Goal: Task Accomplishment & Management: Use online tool/utility

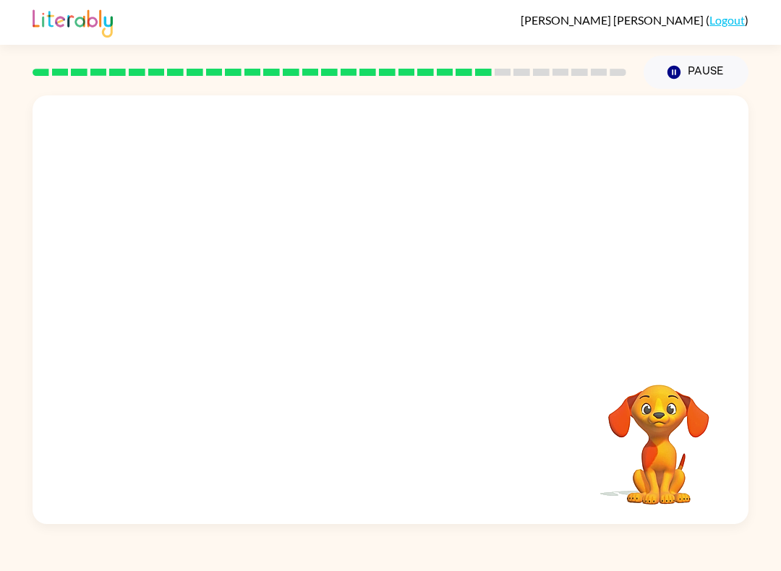
click at [339, 236] on video "Your browser must support playing .mp4 files to use Literably. Please try using…" at bounding box center [391, 224] width 716 height 259
click at [346, 246] on video "Your browser must support playing .mp4 files to use Literably. Please try using…" at bounding box center [391, 224] width 716 height 259
click at [348, 236] on video "Your browser must support playing .mp4 files to use Literably. Please try using…" at bounding box center [391, 224] width 716 height 259
click at [351, 233] on video "Your browser must support playing .mp4 files to use Literably. Please try using…" at bounding box center [391, 224] width 716 height 259
click at [346, 231] on video "Your browser must support playing .mp4 files to use Literably. Please try using…" at bounding box center [391, 224] width 716 height 259
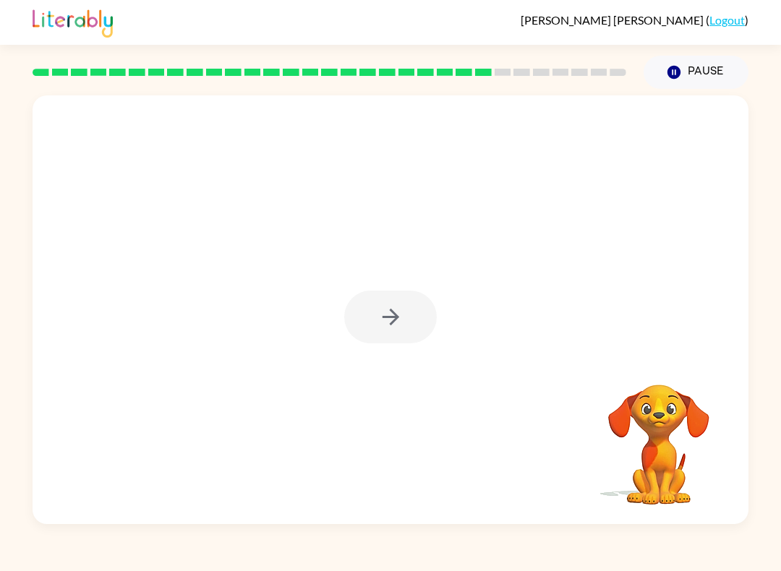
click at [403, 305] on div at bounding box center [390, 317] width 93 height 53
click at [431, 283] on div at bounding box center [391, 309] width 716 height 429
click at [433, 327] on button "button" at bounding box center [390, 317] width 93 height 53
click at [406, 320] on div at bounding box center [391, 224] width 716 height 259
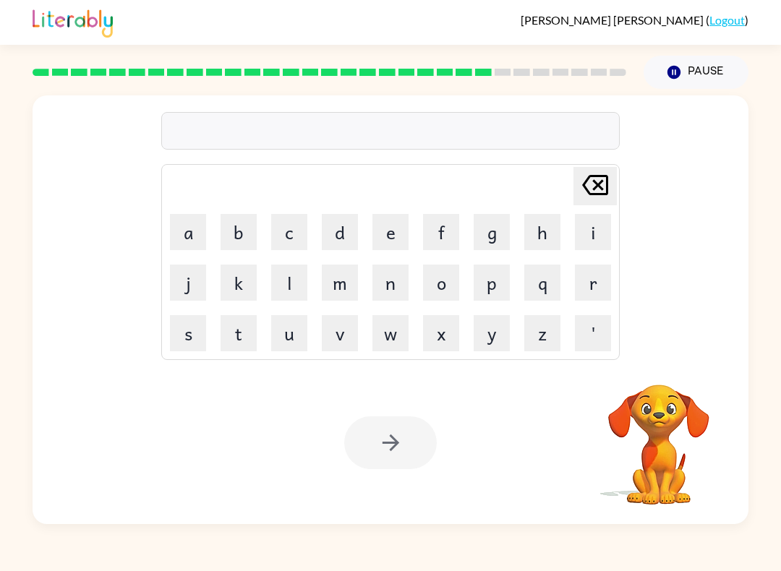
click at [193, 231] on button "a" at bounding box center [188, 232] width 36 height 36
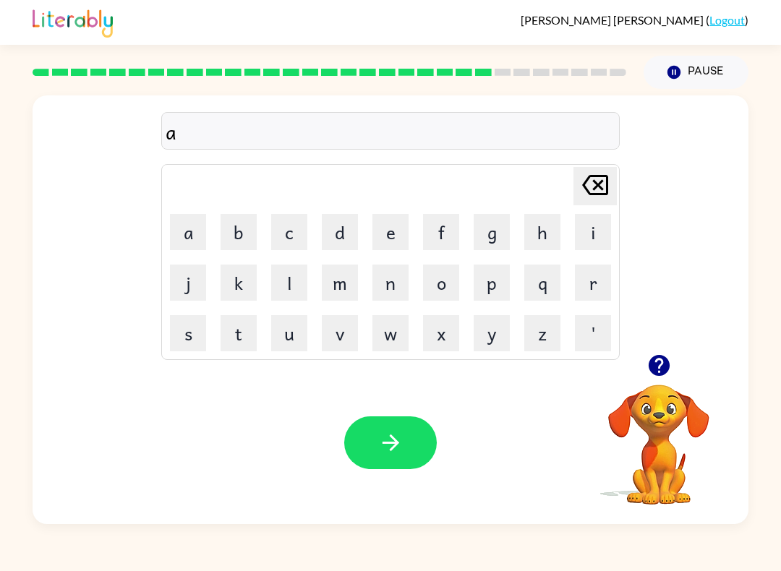
click at [348, 236] on button "d" at bounding box center [340, 232] width 36 height 36
click at [345, 341] on button "v" at bounding box center [340, 333] width 36 height 36
click at [177, 237] on button "a" at bounding box center [188, 232] width 36 height 36
click at [401, 281] on button "n" at bounding box center [390, 283] width 36 height 36
click at [192, 351] on button "s" at bounding box center [188, 333] width 36 height 36
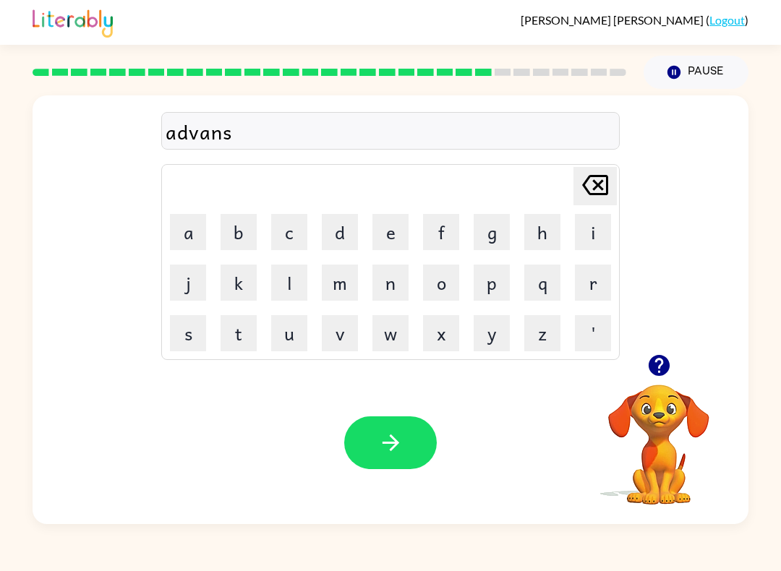
click at [592, 226] on button "i" at bounding box center [593, 232] width 36 height 36
click at [398, 279] on button "n" at bounding box center [390, 283] width 36 height 36
click at [497, 229] on button "g" at bounding box center [492, 232] width 36 height 36
click at [390, 443] on icon "button" at bounding box center [390, 442] width 25 height 25
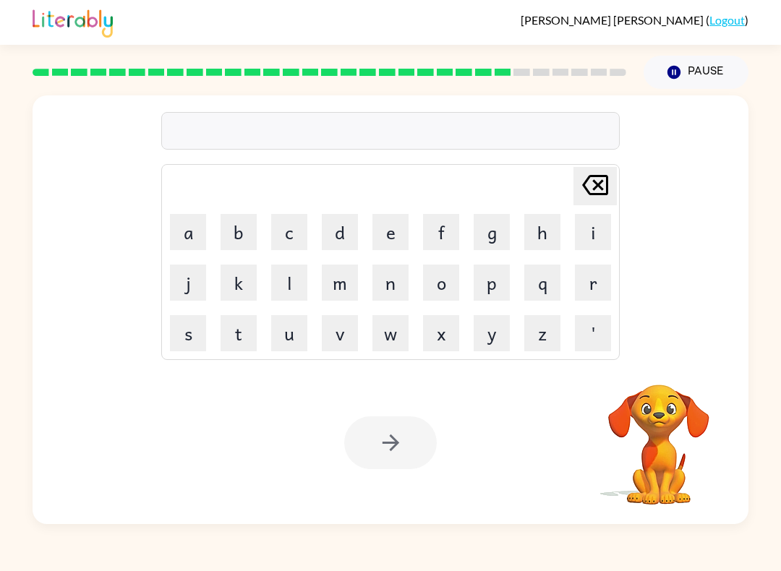
click at [193, 344] on button "s" at bounding box center [188, 333] width 36 height 36
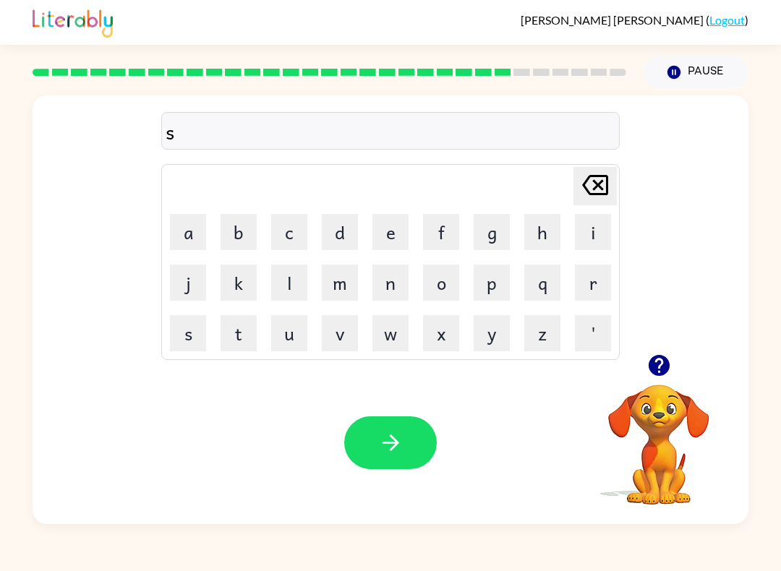
click at [289, 335] on button "u" at bounding box center [289, 333] width 36 height 36
click at [386, 300] on button "n" at bounding box center [390, 283] width 36 height 36
click at [293, 283] on button "l" at bounding box center [289, 283] width 36 height 36
click at [591, 226] on button "i" at bounding box center [593, 232] width 36 height 36
click at [226, 337] on button "t" at bounding box center [239, 333] width 36 height 36
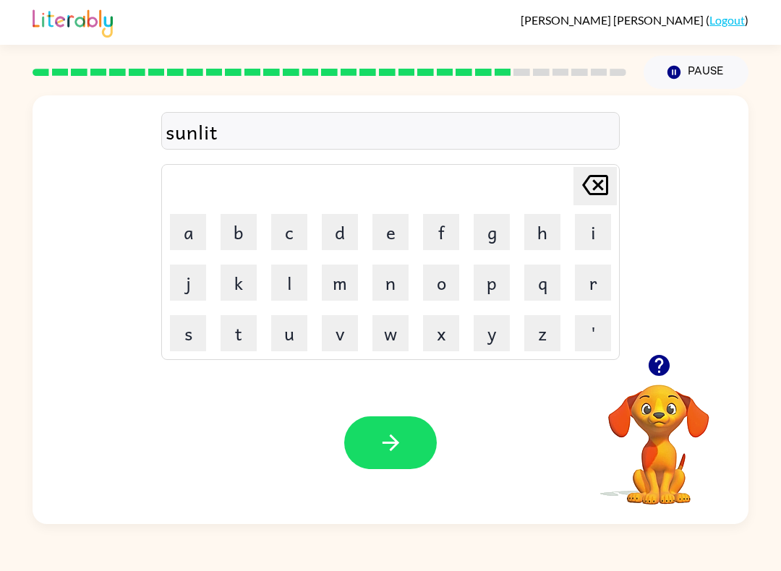
click at [398, 442] on icon "button" at bounding box center [390, 442] width 25 height 25
click at [655, 363] on icon "button" at bounding box center [658, 365] width 25 height 25
click at [338, 229] on button "d" at bounding box center [340, 232] width 36 height 36
click at [279, 339] on button "u" at bounding box center [289, 333] width 36 height 36
click at [187, 336] on button "s" at bounding box center [188, 333] width 36 height 36
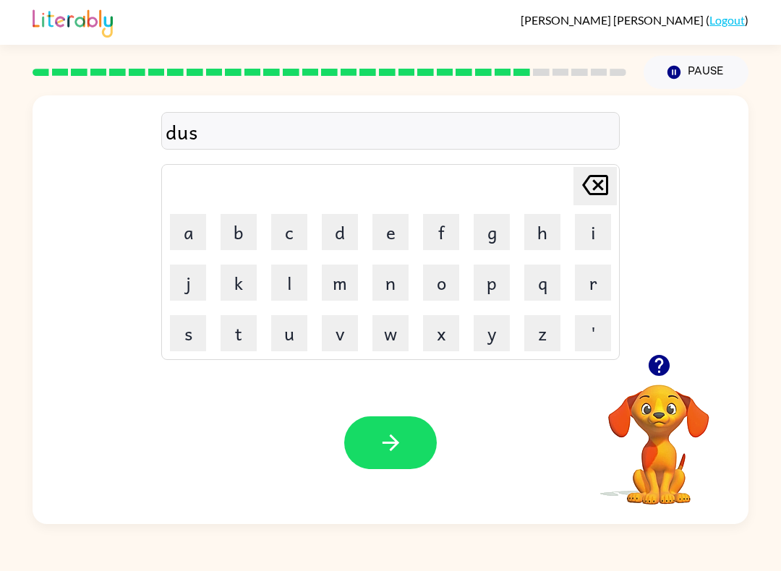
click at [237, 309] on td "t" at bounding box center [238, 333] width 49 height 49
click at [244, 288] on button "k" at bounding box center [239, 283] width 36 height 36
click at [304, 341] on button "u" at bounding box center [289, 333] width 36 height 36
click at [339, 320] on button "v" at bounding box center [340, 333] width 36 height 36
click at [391, 242] on button "e" at bounding box center [390, 232] width 36 height 36
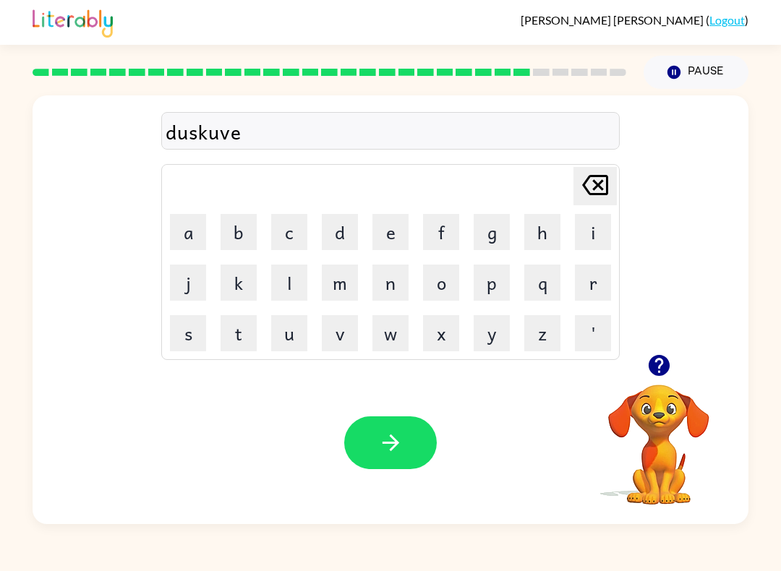
click at [599, 285] on button "r" at bounding box center [593, 283] width 36 height 36
click at [395, 462] on button "button" at bounding box center [390, 443] width 93 height 53
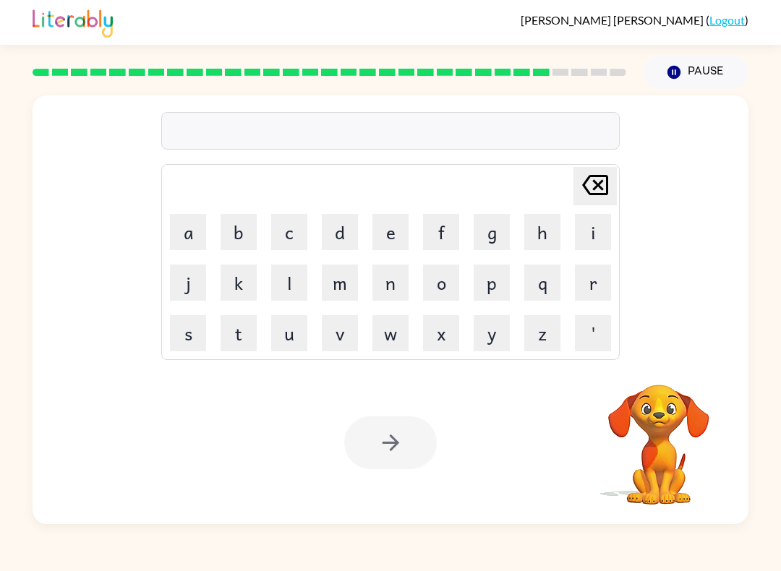
click at [345, 283] on button "m" at bounding box center [340, 283] width 36 height 36
click at [439, 282] on button "o" at bounding box center [441, 283] width 36 height 36
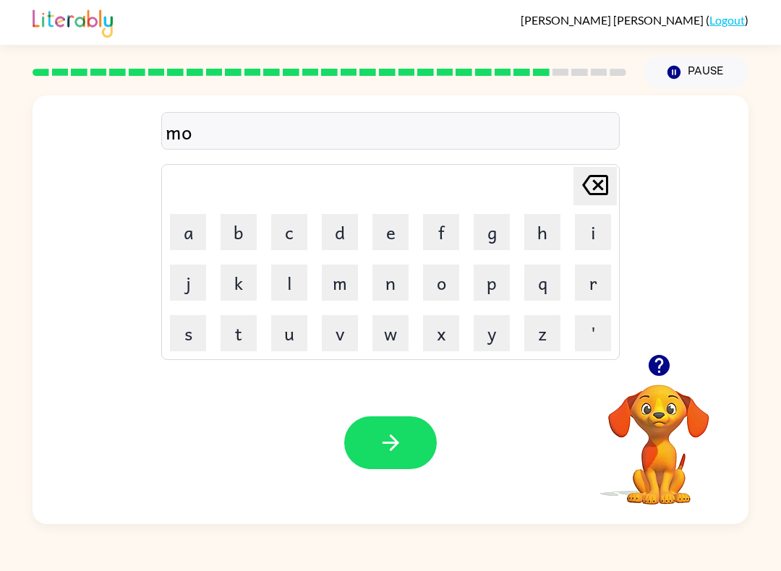
click at [387, 293] on button "n" at bounding box center [390, 283] width 36 height 36
click at [382, 446] on icon "button" at bounding box center [390, 442] width 25 height 25
click at [391, 344] on button "w" at bounding box center [390, 333] width 36 height 36
click at [393, 239] on button "e" at bounding box center [390, 232] width 36 height 36
click at [286, 281] on button "l" at bounding box center [289, 283] width 36 height 36
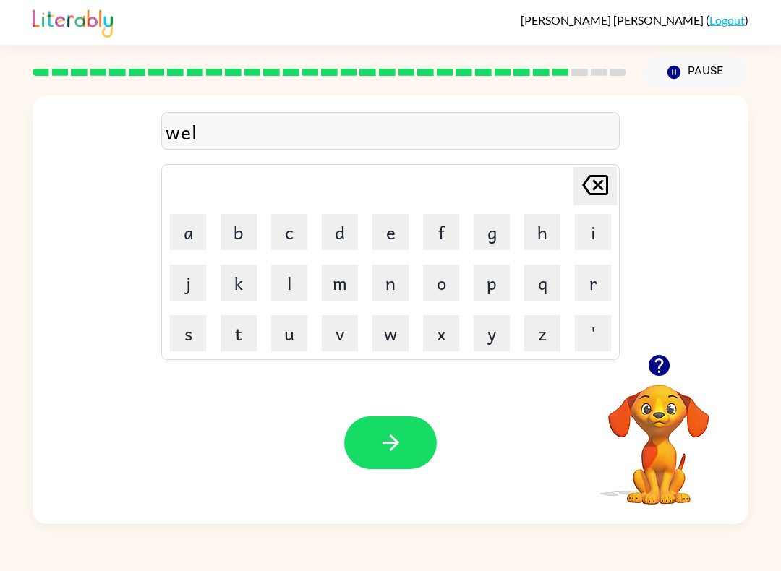
click at [393, 247] on button "e" at bounding box center [390, 232] width 36 height 36
click at [389, 440] on icon "button" at bounding box center [390, 442] width 25 height 25
click at [229, 249] on button "b" at bounding box center [239, 232] width 36 height 36
click at [395, 231] on button "e" at bounding box center [390, 232] width 36 height 36
click at [396, 290] on button "n" at bounding box center [390, 283] width 36 height 36
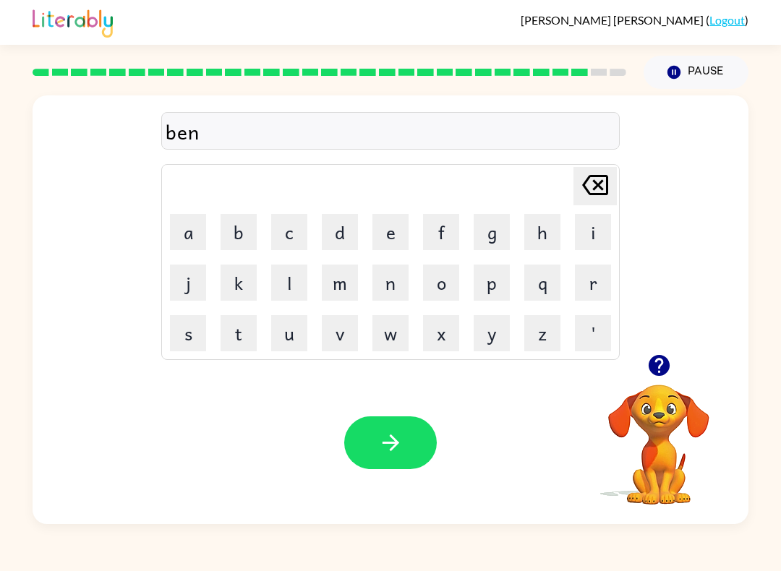
click at [254, 346] on button "t" at bounding box center [239, 333] width 36 height 36
click at [389, 227] on button "e" at bounding box center [390, 232] width 36 height 36
click at [381, 418] on button "button" at bounding box center [390, 443] width 93 height 53
click at [179, 240] on button "a" at bounding box center [188, 232] width 36 height 36
click at [447, 231] on button "f" at bounding box center [441, 232] width 36 height 36
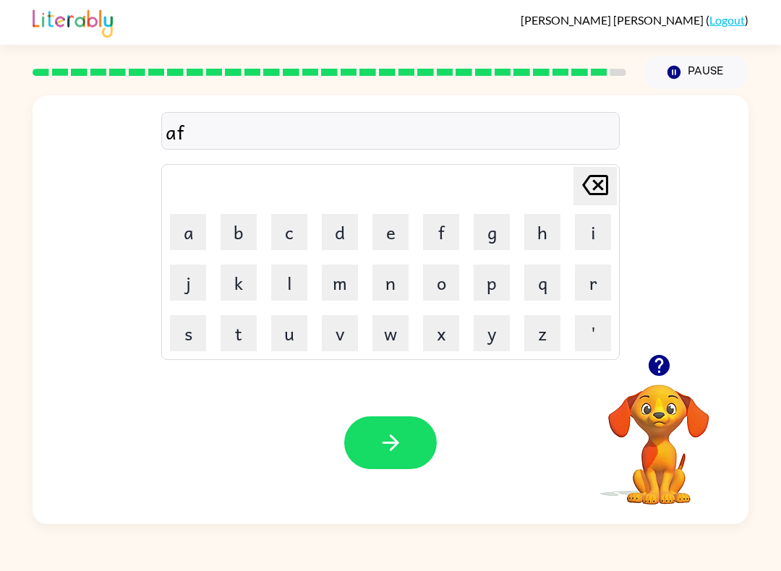
click at [246, 339] on button "t" at bounding box center [239, 333] width 36 height 36
click at [392, 244] on button "e" at bounding box center [390, 232] width 36 height 36
click at [593, 286] on button "r" at bounding box center [593, 283] width 36 height 36
click at [386, 285] on button "n" at bounding box center [390, 283] width 36 height 36
click at [446, 290] on button "o" at bounding box center [441, 283] width 36 height 36
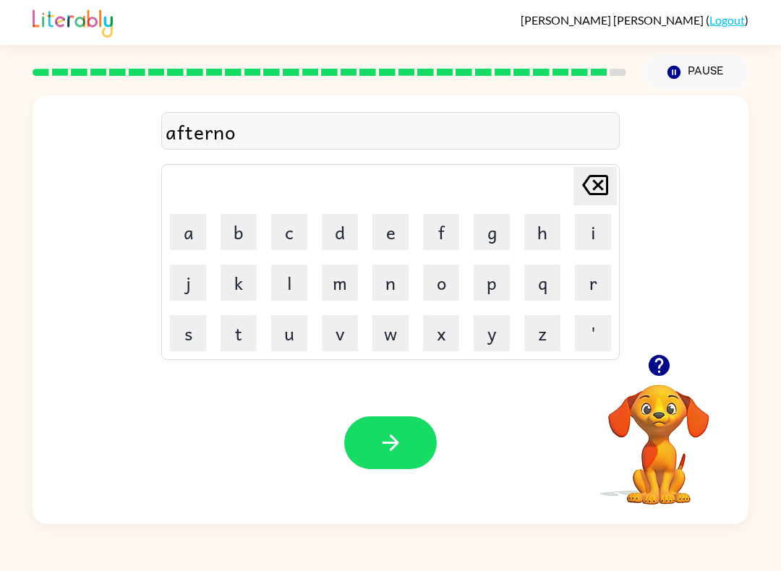
click at [446, 289] on button "o" at bounding box center [441, 283] width 36 height 36
click at [398, 281] on button "n" at bounding box center [390, 283] width 36 height 36
click at [398, 424] on button "button" at bounding box center [390, 443] width 93 height 53
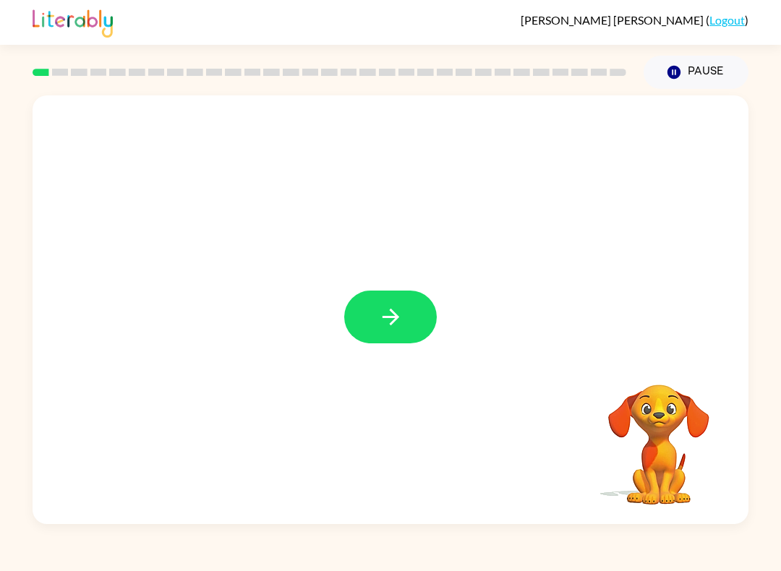
click at [416, 338] on button "button" at bounding box center [390, 317] width 93 height 53
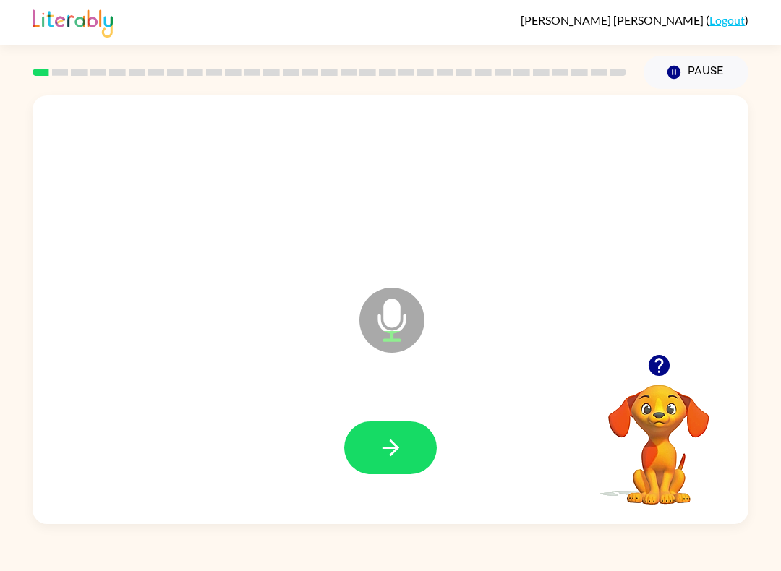
click at [396, 435] on button "button" at bounding box center [390, 448] width 93 height 53
click at [385, 458] on icon "button" at bounding box center [390, 447] width 25 height 25
click at [383, 473] on button "button" at bounding box center [390, 448] width 93 height 53
click at [398, 445] on icon "button" at bounding box center [390, 447] width 25 height 25
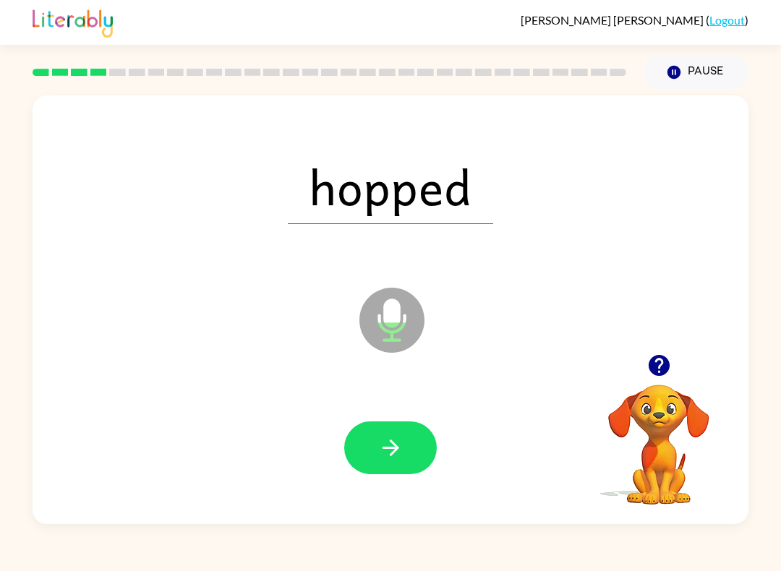
click at [406, 440] on button "button" at bounding box center [390, 448] width 93 height 53
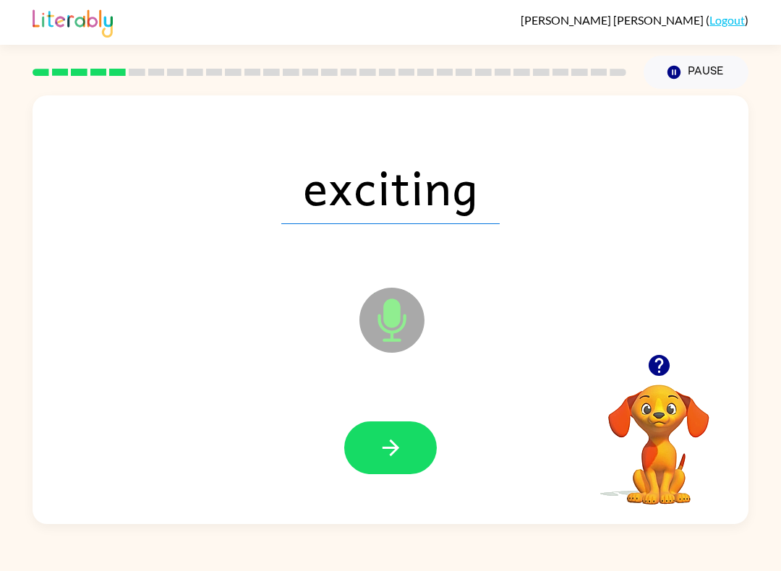
click at [417, 462] on button "button" at bounding box center [390, 448] width 93 height 53
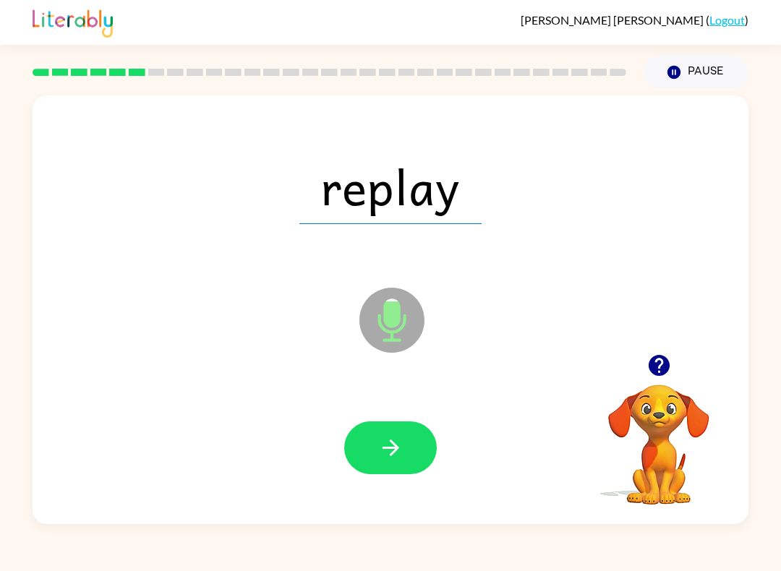
click at [389, 449] on icon "button" at bounding box center [390, 448] width 17 height 17
click at [400, 458] on icon "button" at bounding box center [390, 447] width 25 height 25
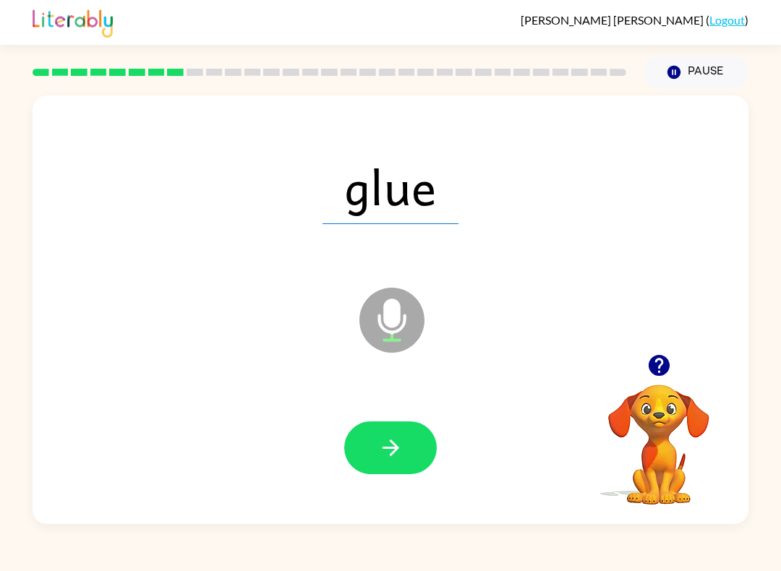
click at [643, 382] on div at bounding box center [658, 365] width 145 height 37
click at [643, 381] on div at bounding box center [658, 365] width 145 height 37
click at [662, 370] on icon "button" at bounding box center [658, 365] width 21 height 21
click at [411, 454] on button "button" at bounding box center [390, 448] width 93 height 53
click at [403, 471] on button "button" at bounding box center [390, 448] width 93 height 53
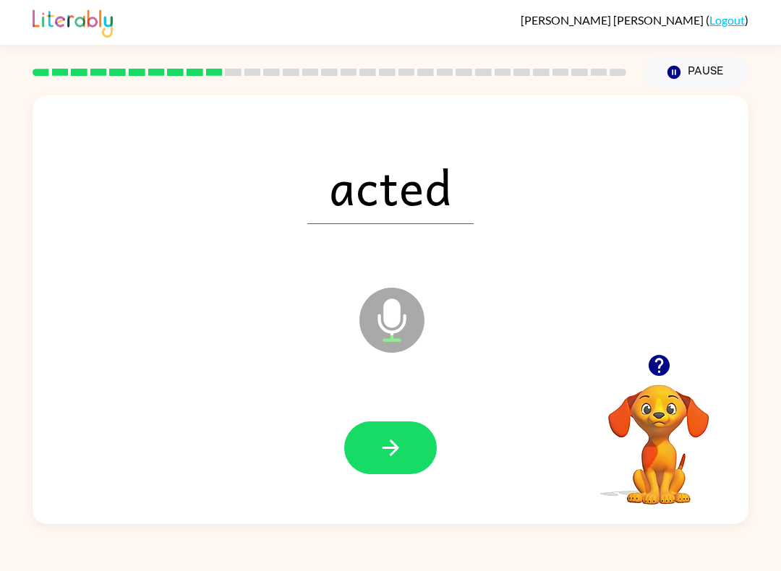
click at [411, 466] on button "button" at bounding box center [390, 448] width 93 height 53
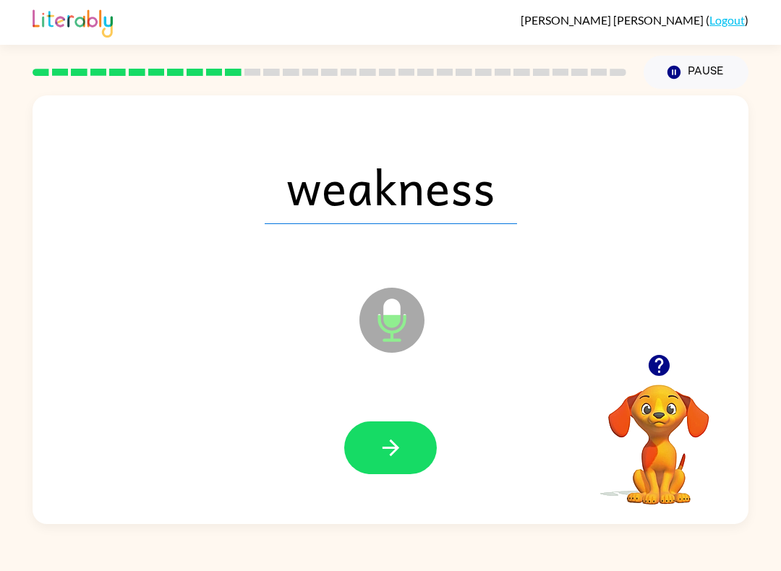
click at [415, 454] on button "button" at bounding box center [390, 448] width 93 height 53
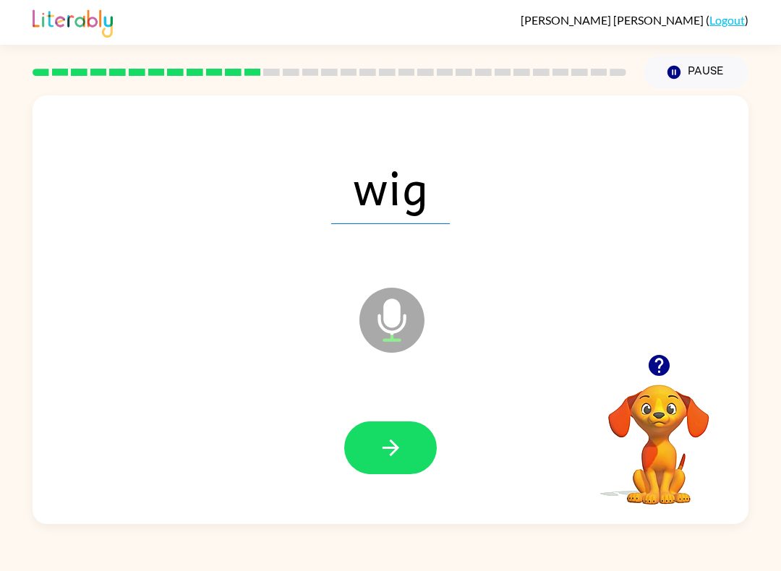
click at [395, 450] on icon "button" at bounding box center [390, 447] width 25 height 25
click at [414, 459] on button "button" at bounding box center [390, 448] width 93 height 53
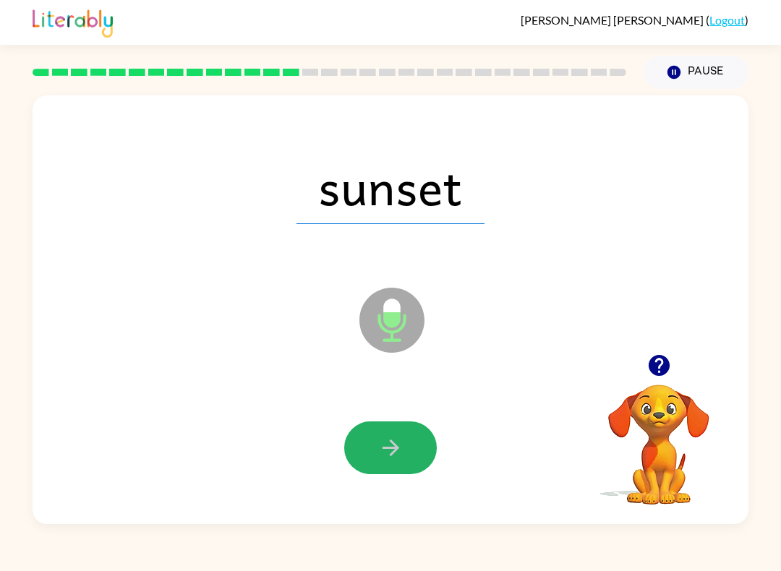
click at [413, 437] on button "button" at bounding box center [390, 448] width 93 height 53
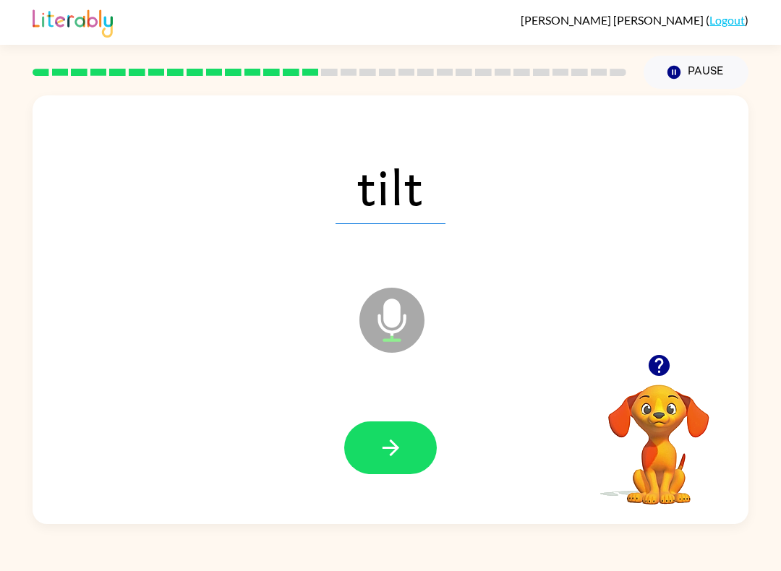
click at [414, 450] on button "button" at bounding box center [390, 448] width 93 height 53
click at [422, 456] on button "button" at bounding box center [390, 448] width 93 height 53
click at [406, 450] on button "button" at bounding box center [390, 448] width 93 height 53
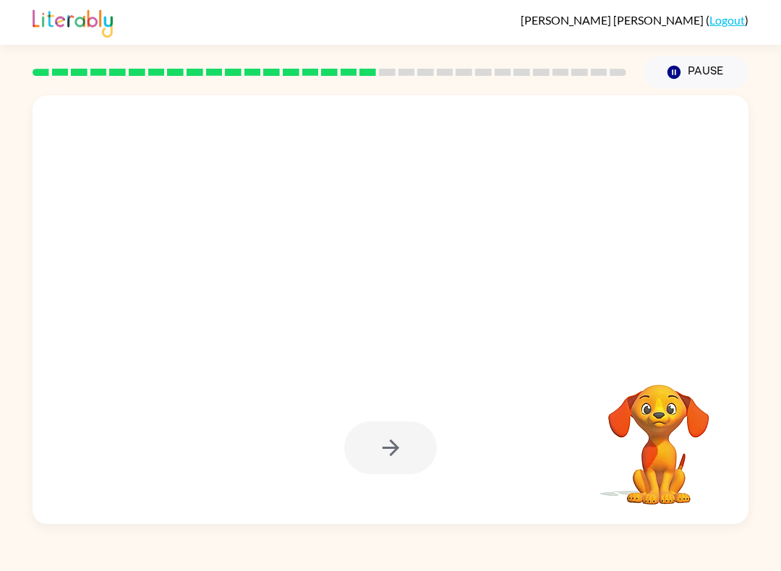
click at [414, 449] on div at bounding box center [390, 448] width 93 height 53
click at [414, 448] on div at bounding box center [390, 448] width 93 height 53
click at [689, 69] on button "Pause Pause" at bounding box center [696, 72] width 105 height 33
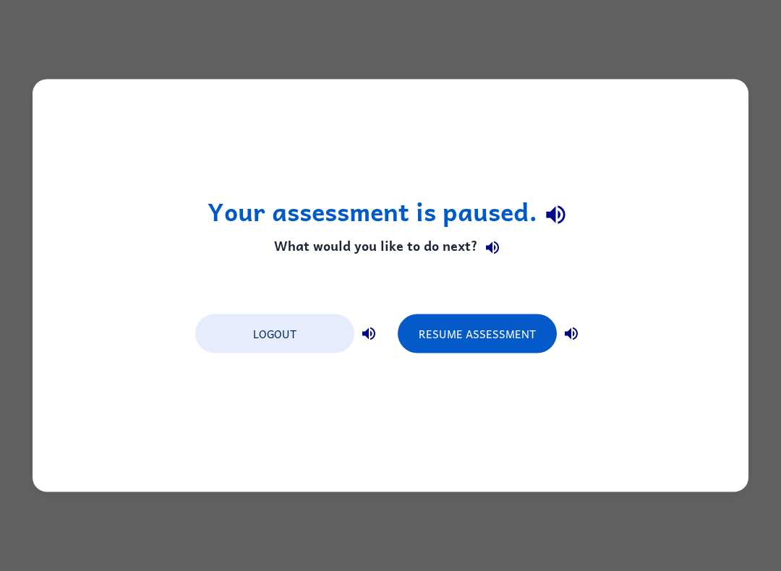
click at [503, 330] on button "Resume Assessment" at bounding box center [477, 334] width 159 height 39
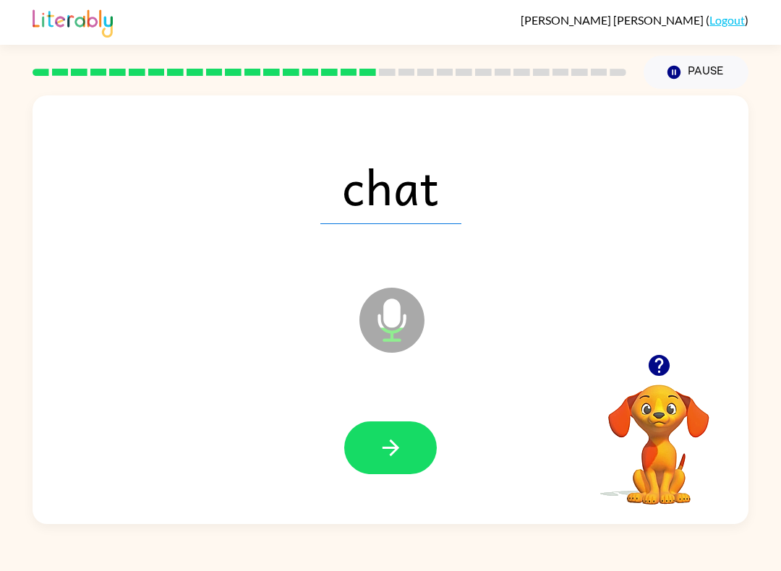
click at [425, 455] on button "button" at bounding box center [390, 448] width 93 height 53
click at [413, 471] on button "button" at bounding box center [390, 448] width 93 height 53
click at [406, 454] on button "button" at bounding box center [390, 448] width 93 height 53
click at [395, 474] on button "button" at bounding box center [390, 448] width 93 height 53
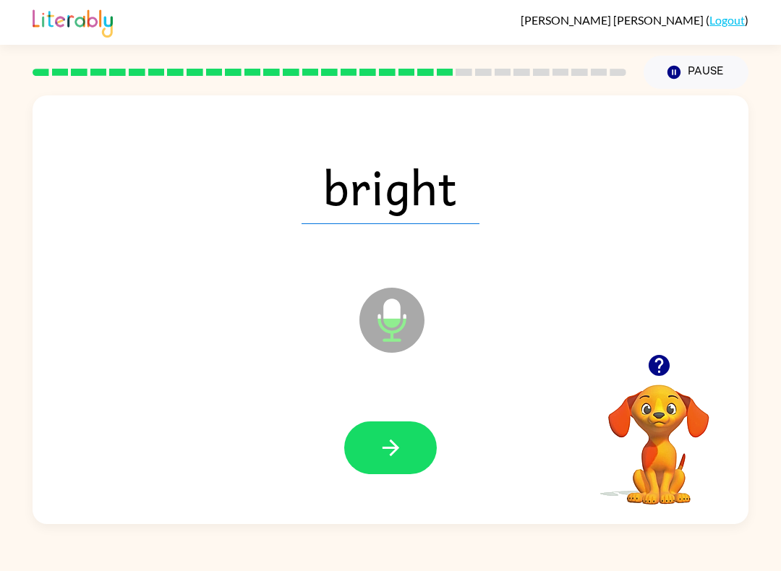
click at [406, 454] on button "button" at bounding box center [390, 448] width 93 height 53
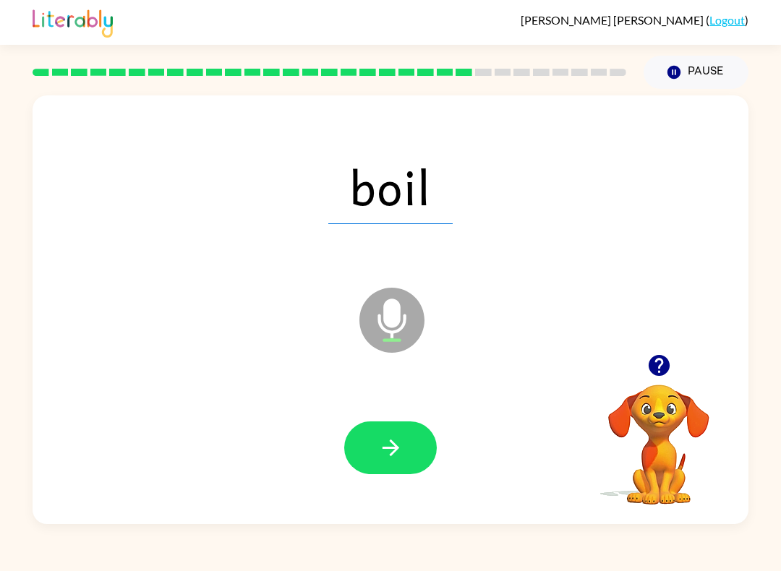
click at [411, 458] on button "button" at bounding box center [390, 448] width 93 height 53
click at [406, 474] on button "button" at bounding box center [390, 448] width 93 height 53
click at [405, 467] on button "button" at bounding box center [390, 448] width 93 height 53
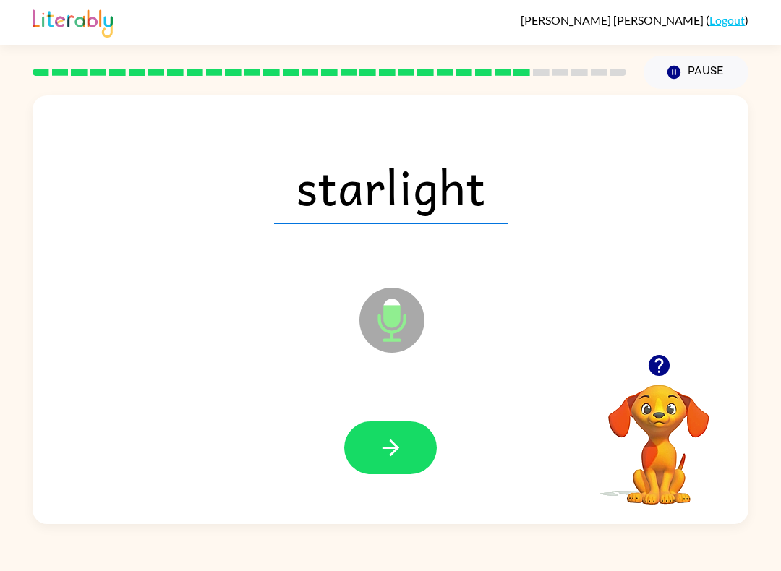
click at [403, 450] on icon "button" at bounding box center [390, 447] width 25 height 25
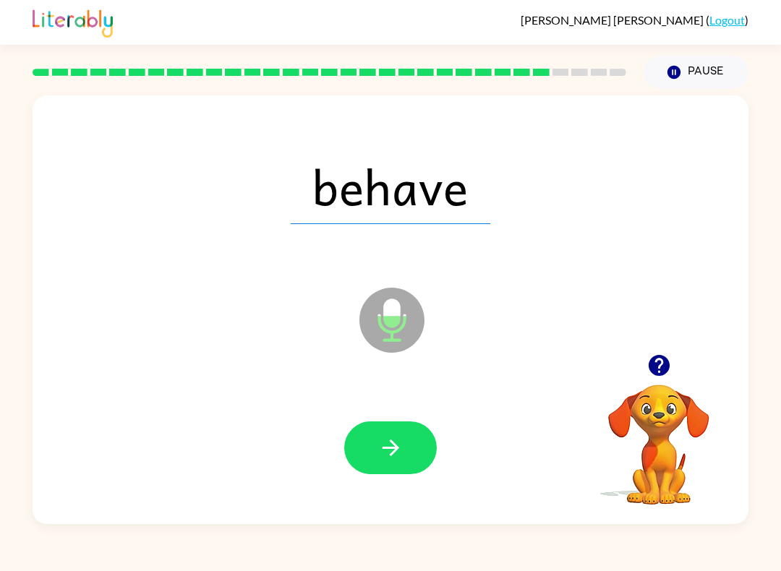
click at [411, 451] on button "button" at bounding box center [390, 448] width 93 height 53
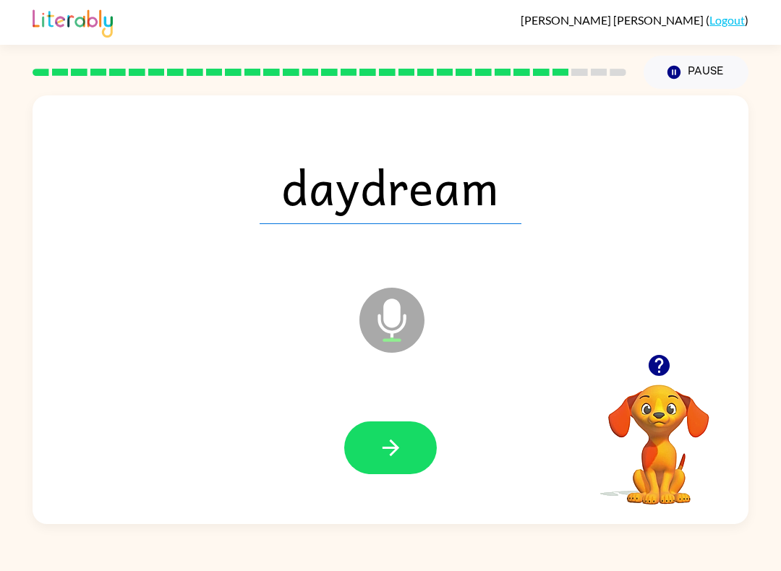
click at [417, 446] on button "button" at bounding box center [390, 448] width 93 height 53
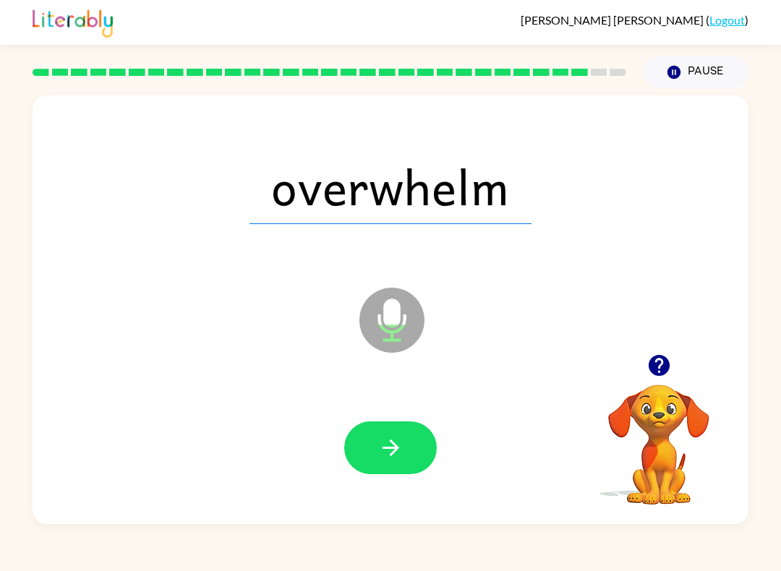
click at [411, 473] on button "button" at bounding box center [390, 448] width 93 height 53
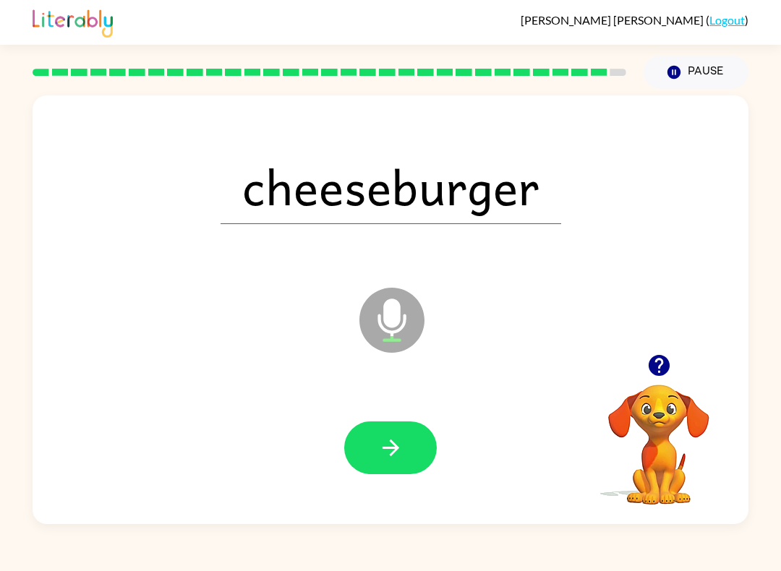
click at [436, 444] on button "button" at bounding box center [390, 448] width 93 height 53
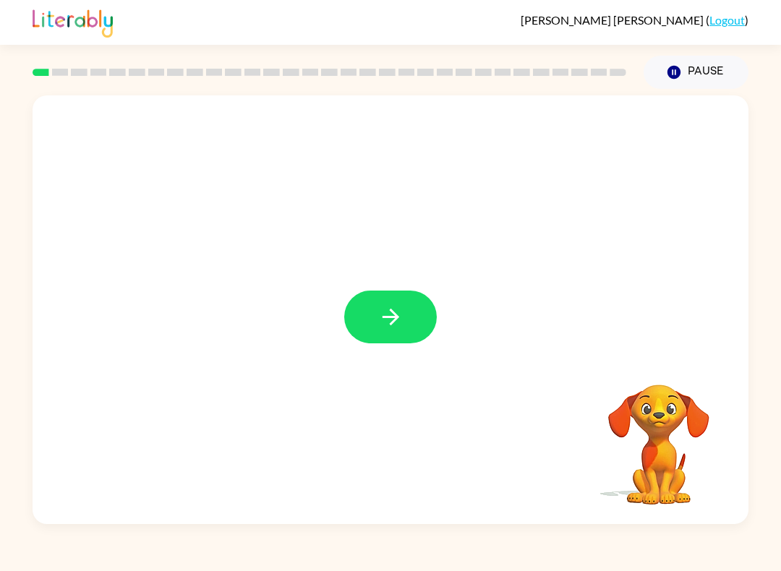
click at [384, 337] on button "button" at bounding box center [390, 317] width 93 height 53
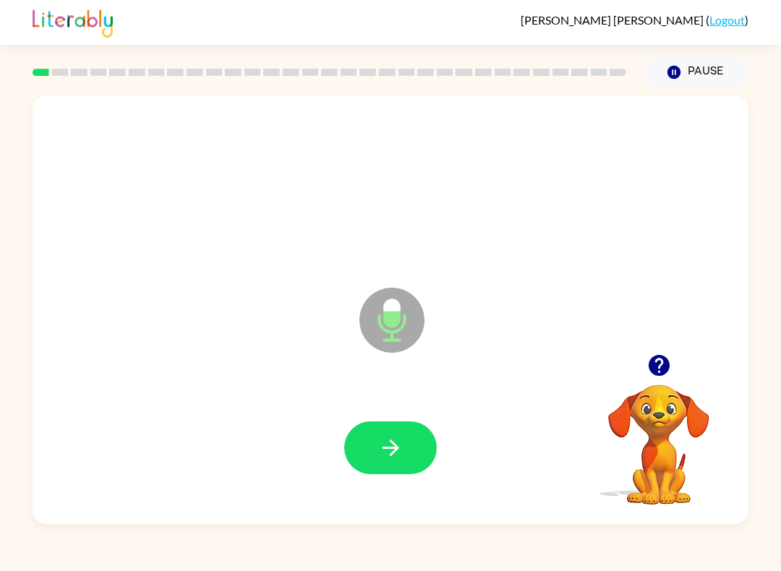
click at [403, 451] on button "button" at bounding box center [390, 448] width 93 height 53
click at [430, 434] on button "button" at bounding box center [390, 448] width 93 height 53
click at [453, 440] on div at bounding box center [390, 448] width 687 height 124
click at [423, 468] on button "button" at bounding box center [390, 448] width 93 height 53
click at [406, 448] on button "button" at bounding box center [390, 448] width 93 height 53
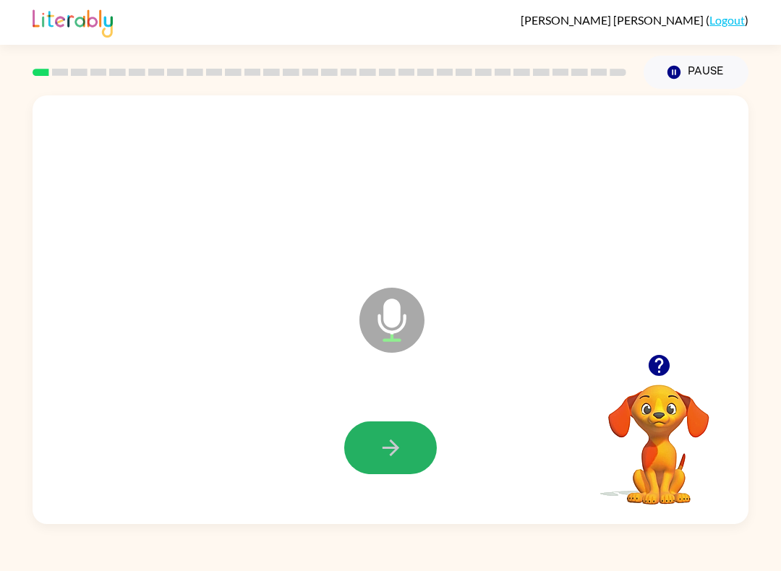
click at [420, 456] on button "button" at bounding box center [390, 448] width 93 height 53
click at [411, 452] on button "button" at bounding box center [390, 448] width 93 height 53
click at [402, 474] on button "button" at bounding box center [390, 448] width 93 height 53
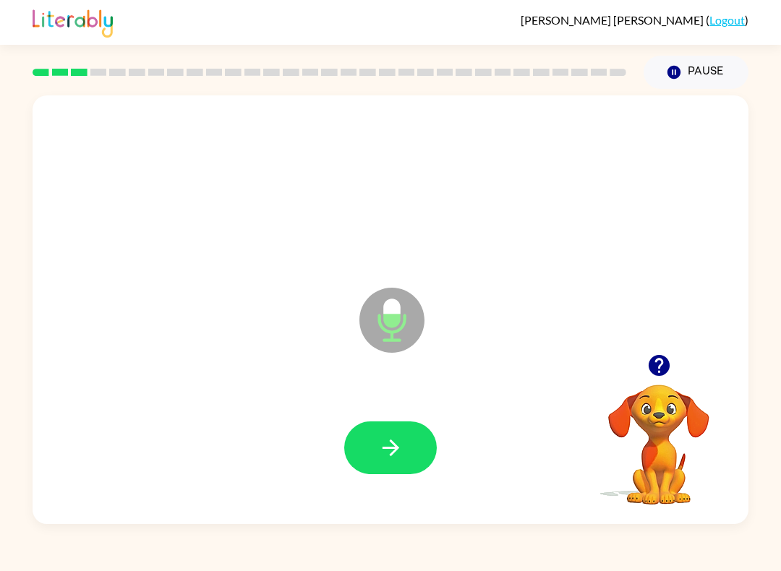
click at [389, 443] on icon "button" at bounding box center [390, 447] width 25 height 25
click at [409, 449] on button "button" at bounding box center [390, 448] width 93 height 53
click at [417, 464] on button "button" at bounding box center [390, 448] width 93 height 53
click at [394, 456] on icon "button" at bounding box center [390, 447] width 25 height 25
click at [424, 468] on button "button" at bounding box center [390, 448] width 93 height 53
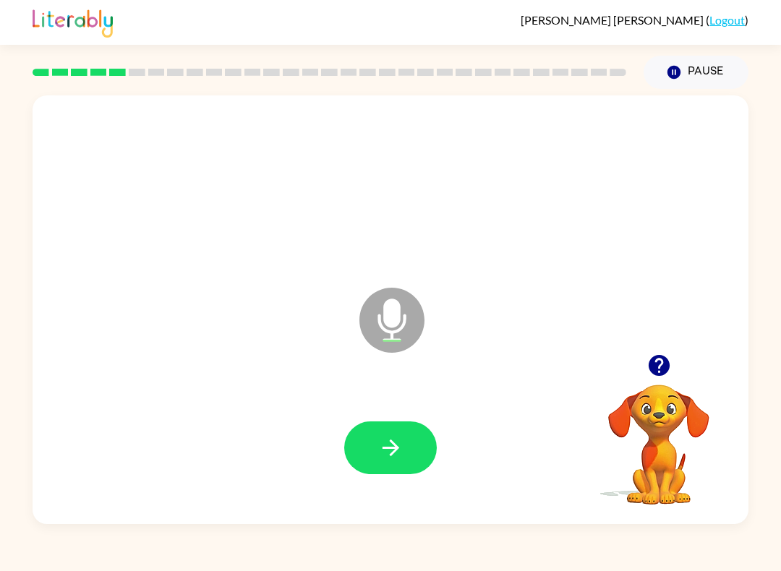
click at [390, 434] on button "button" at bounding box center [390, 448] width 93 height 53
click at [403, 462] on button "button" at bounding box center [390, 448] width 93 height 53
click at [399, 458] on icon "button" at bounding box center [390, 447] width 25 height 25
click at [395, 453] on icon "button" at bounding box center [390, 448] width 17 height 17
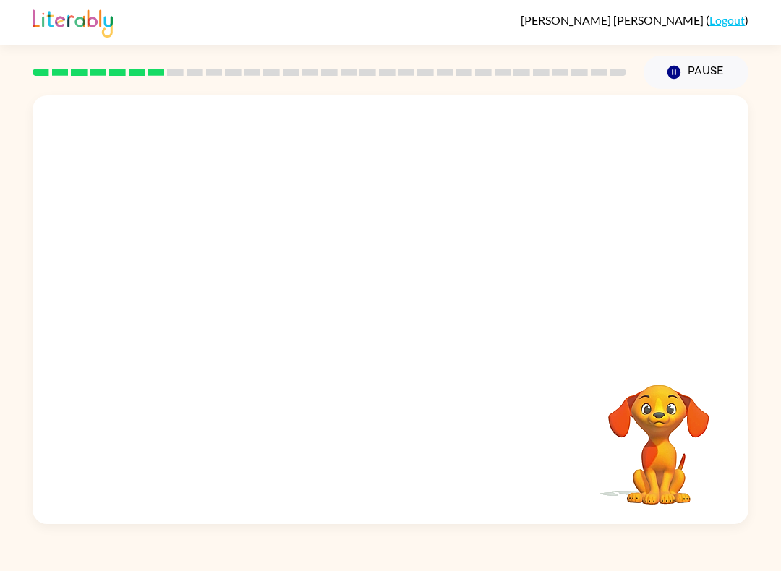
click at [620, 453] on video "Your browser must support playing .mp4 files to use Literably. Please try using…" at bounding box center [658, 434] width 145 height 145
click at [656, 461] on video "Your browser must support playing .mp4 files to use Literably. Please try using…" at bounding box center [658, 434] width 145 height 145
click at [691, 80] on button "Pause Pause" at bounding box center [696, 72] width 105 height 33
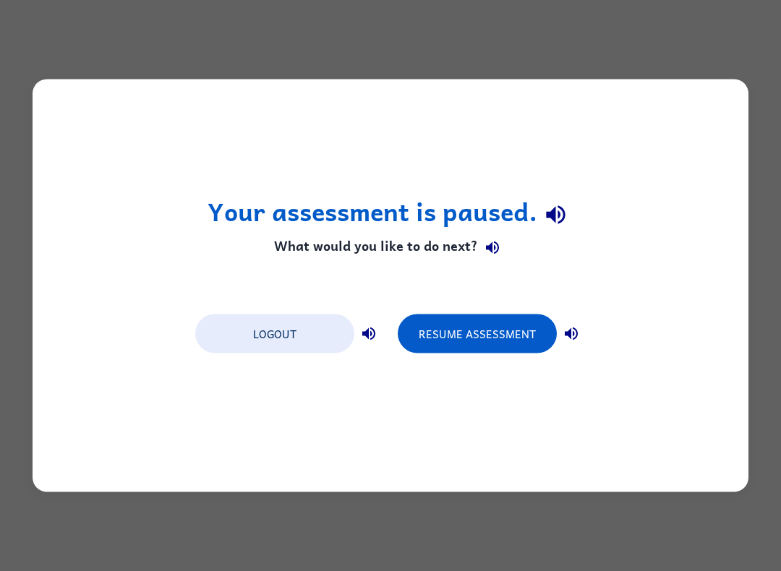
click at [508, 348] on button "Resume Assessment" at bounding box center [477, 334] width 159 height 39
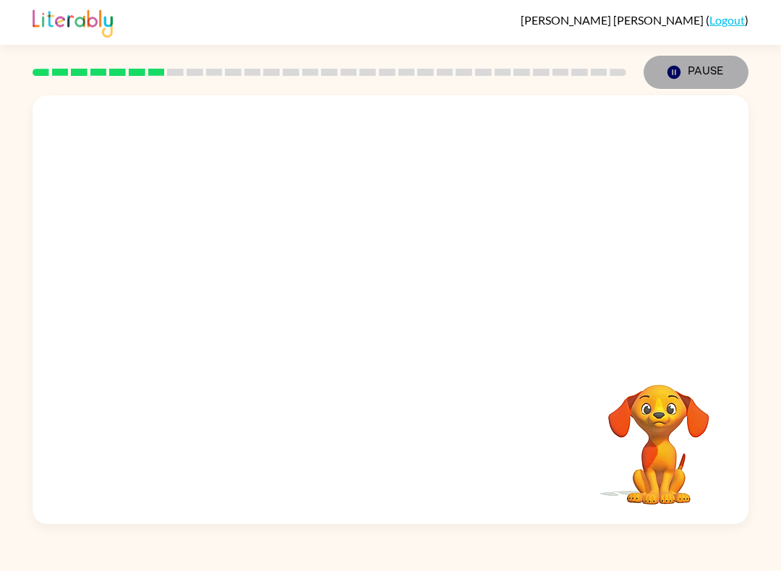
click at [713, 69] on button "Pause Pause" at bounding box center [696, 72] width 105 height 33
click at [712, 68] on button "Pause Pause" at bounding box center [696, 72] width 105 height 33
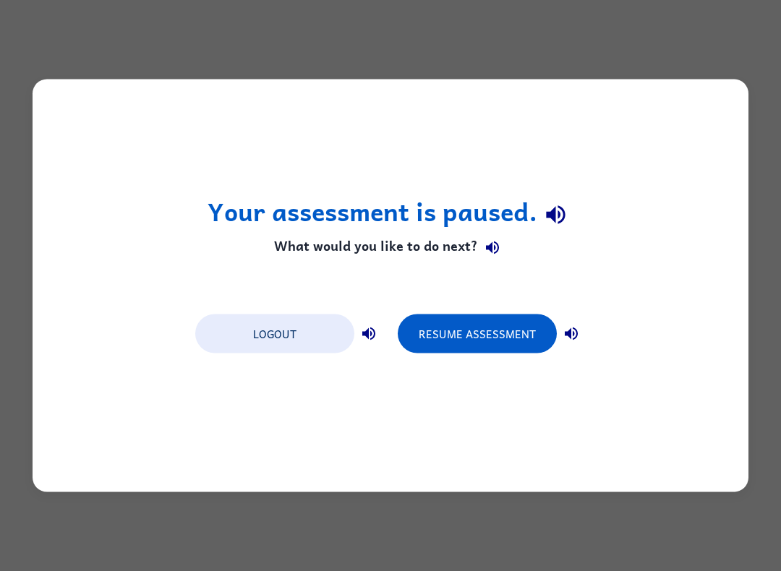
click at [500, 344] on button "Resume Assessment" at bounding box center [477, 334] width 159 height 39
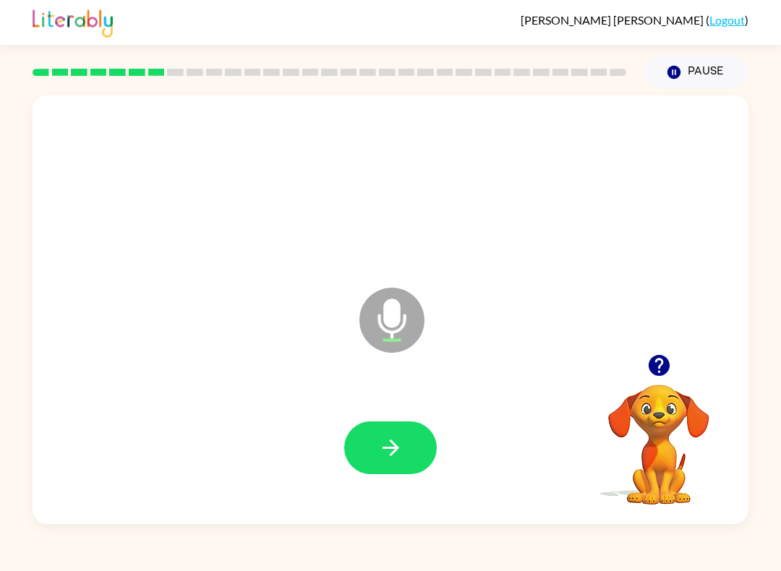
click at [433, 460] on button "button" at bounding box center [390, 448] width 93 height 53
click at [403, 458] on button "button" at bounding box center [390, 448] width 93 height 53
click at [413, 456] on button "button" at bounding box center [390, 448] width 93 height 53
click at [396, 453] on icon "button" at bounding box center [390, 447] width 25 height 25
click at [418, 453] on button "button" at bounding box center [390, 448] width 93 height 53
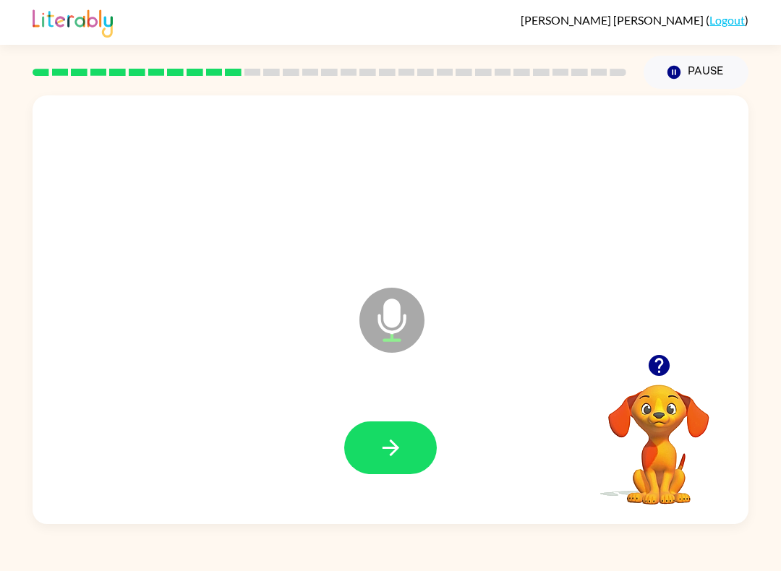
click at [409, 464] on button "button" at bounding box center [390, 448] width 93 height 53
click at [401, 455] on div at bounding box center [390, 448] width 93 height 53
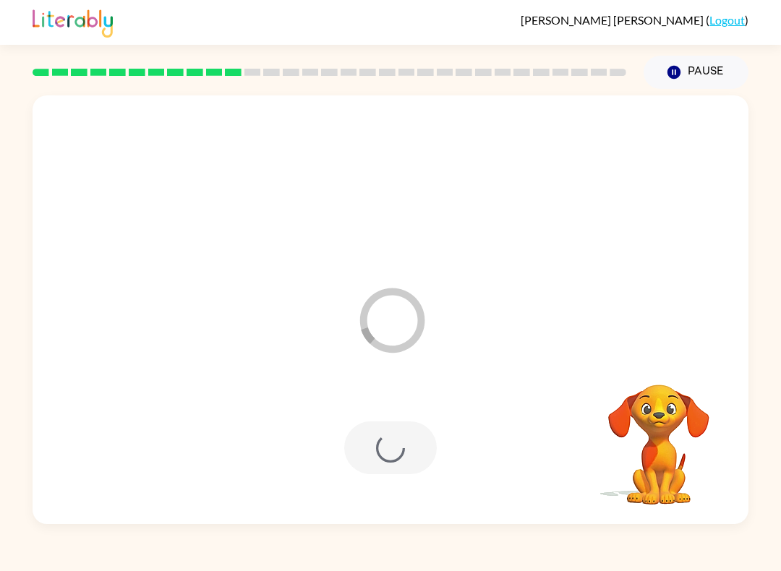
click at [405, 447] on div at bounding box center [390, 448] width 93 height 53
click at [405, 446] on div at bounding box center [390, 448] width 93 height 53
click at [403, 455] on div at bounding box center [390, 448] width 93 height 53
click at [394, 451] on div at bounding box center [390, 448] width 93 height 53
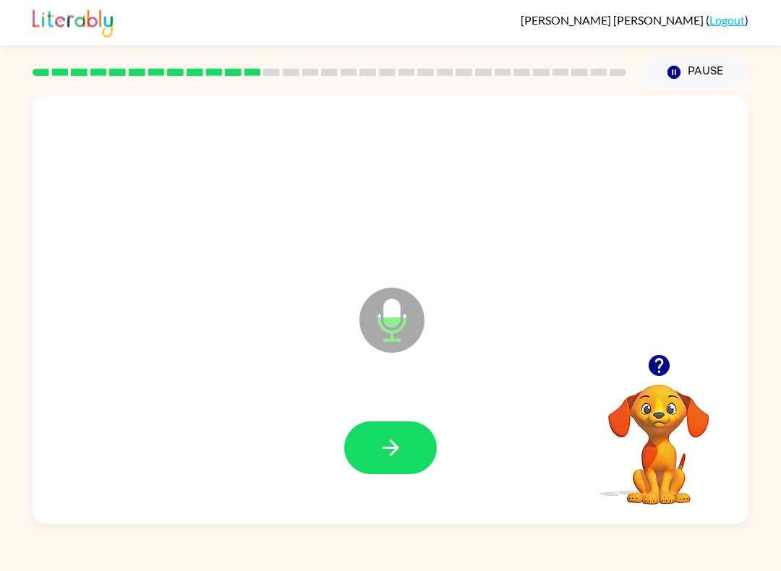
click at [434, 437] on button "button" at bounding box center [390, 448] width 93 height 53
click at [382, 473] on button "button" at bounding box center [390, 448] width 93 height 53
click at [360, 453] on button "button" at bounding box center [390, 448] width 93 height 53
click at [413, 445] on button "button" at bounding box center [390, 448] width 93 height 53
click at [393, 456] on icon "button" at bounding box center [390, 447] width 25 height 25
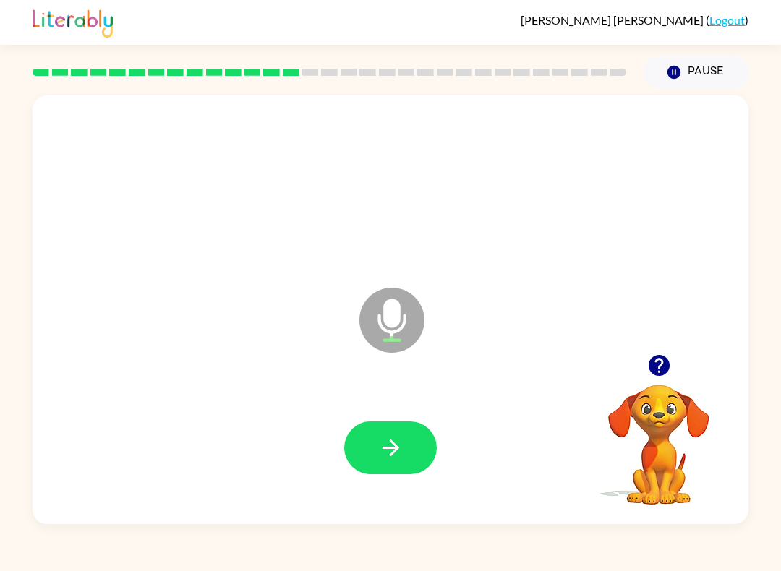
click at [403, 452] on button "button" at bounding box center [390, 448] width 93 height 53
click at [404, 436] on button "button" at bounding box center [390, 448] width 93 height 53
click at [413, 471] on button "button" at bounding box center [390, 448] width 93 height 53
click at [378, 471] on button "button" at bounding box center [390, 448] width 93 height 53
click at [400, 483] on div at bounding box center [390, 448] width 687 height 124
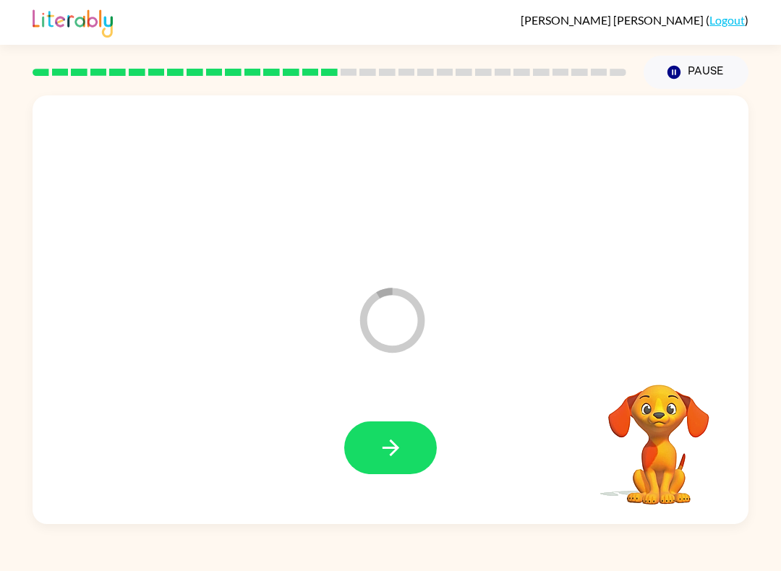
click at [385, 449] on icon "button" at bounding box center [390, 448] width 17 height 17
click at [369, 485] on div at bounding box center [390, 448] width 687 height 124
click at [419, 449] on button "button" at bounding box center [390, 448] width 93 height 53
click at [395, 440] on icon "button" at bounding box center [390, 447] width 25 height 25
click at [393, 462] on button "button" at bounding box center [390, 448] width 93 height 53
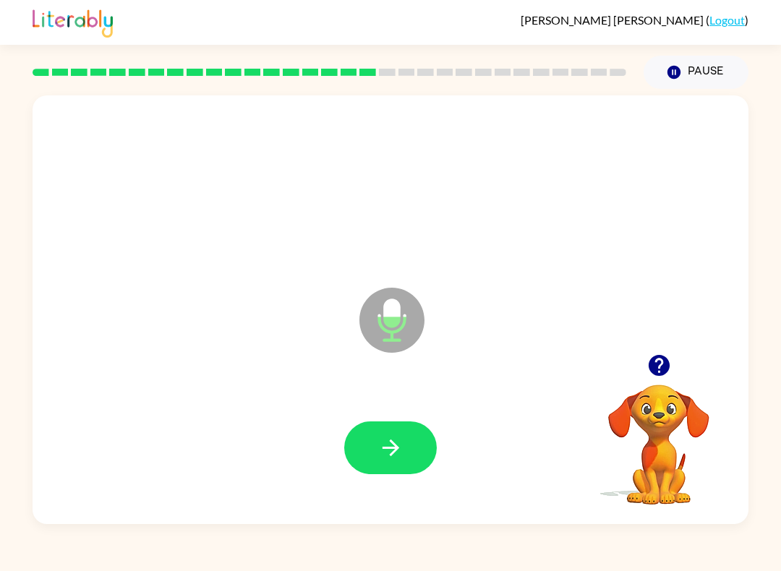
click at [385, 458] on icon "button" at bounding box center [390, 447] width 25 height 25
click at [406, 444] on button "button" at bounding box center [390, 448] width 93 height 53
click at [388, 468] on button "button" at bounding box center [390, 448] width 93 height 53
click at [364, 474] on button "button" at bounding box center [390, 448] width 93 height 53
click at [396, 495] on div at bounding box center [390, 448] width 687 height 124
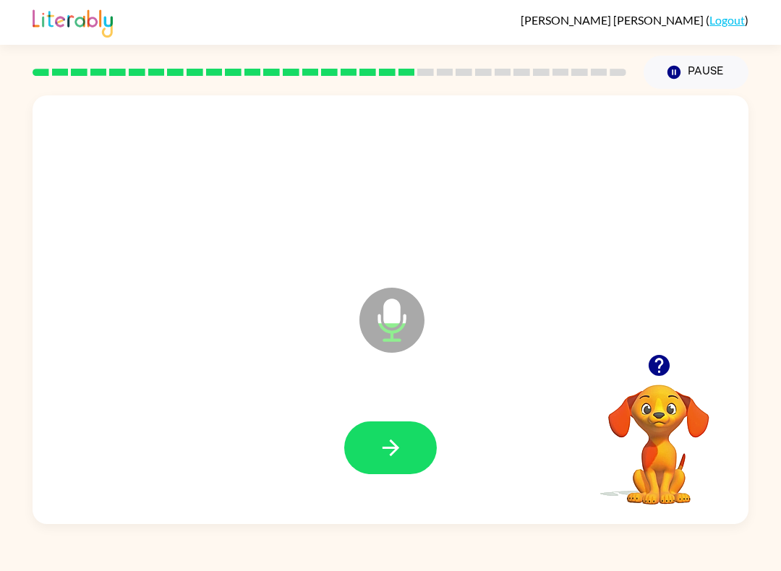
click at [397, 466] on button "button" at bounding box center [390, 448] width 93 height 53
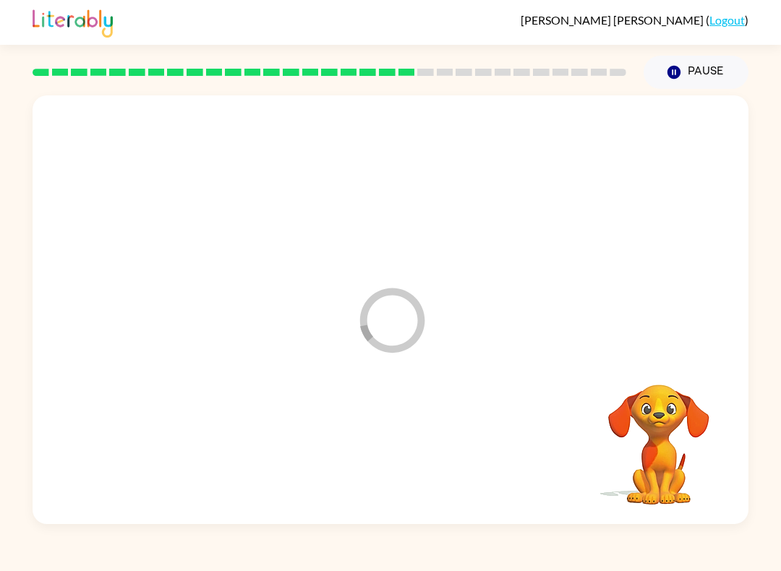
click at [379, 487] on div at bounding box center [390, 448] width 687 height 124
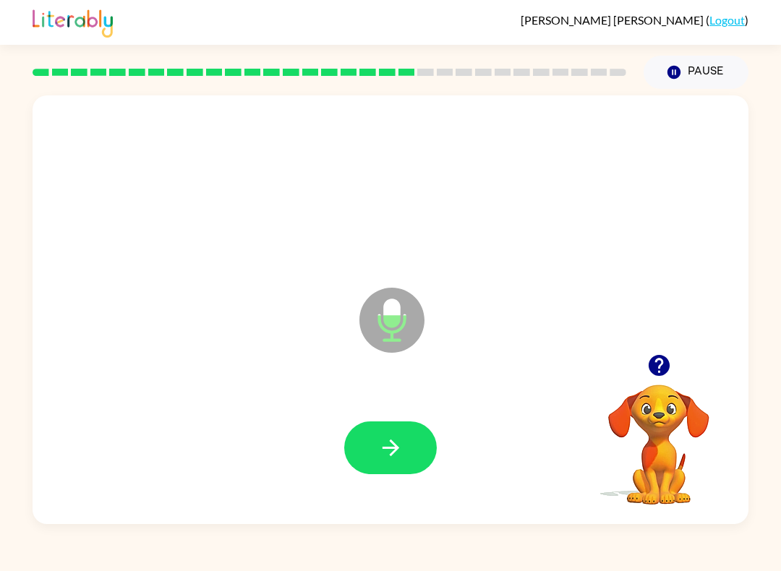
click at [364, 464] on button "button" at bounding box center [390, 448] width 93 height 53
click at [408, 458] on button "button" at bounding box center [390, 448] width 93 height 53
click at [406, 461] on button "button" at bounding box center [390, 448] width 93 height 53
click at [713, 85] on button "Pause Pause" at bounding box center [696, 72] width 105 height 33
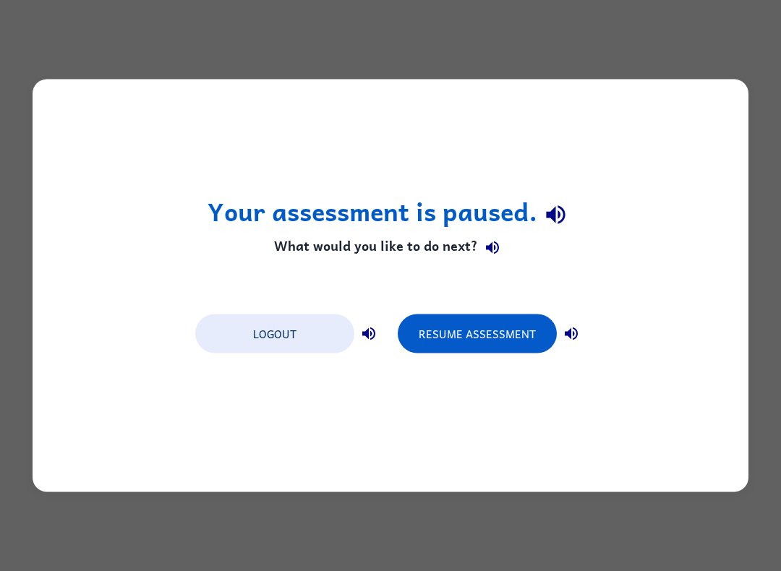
click at [294, 344] on button "Logout" at bounding box center [274, 334] width 159 height 39
